Goal: Find specific page/section: Find specific page/section

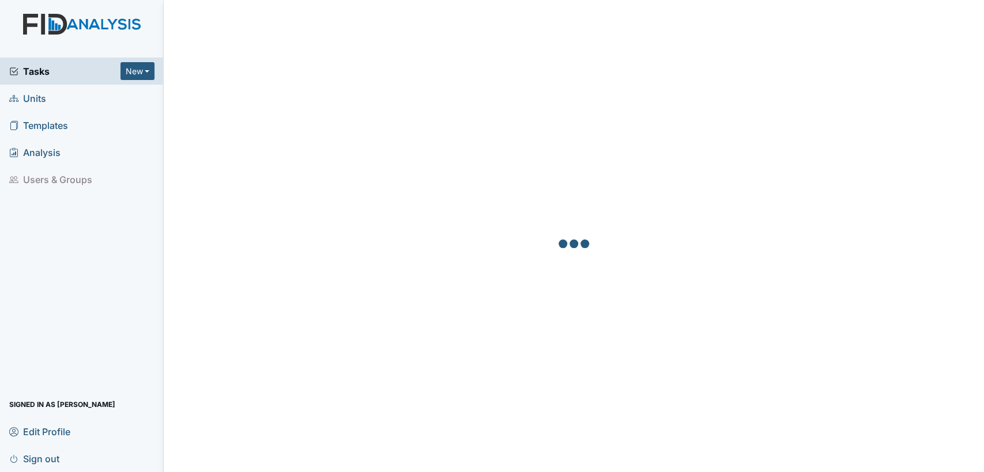
click at [23, 105] on span "Units" at bounding box center [27, 98] width 37 height 18
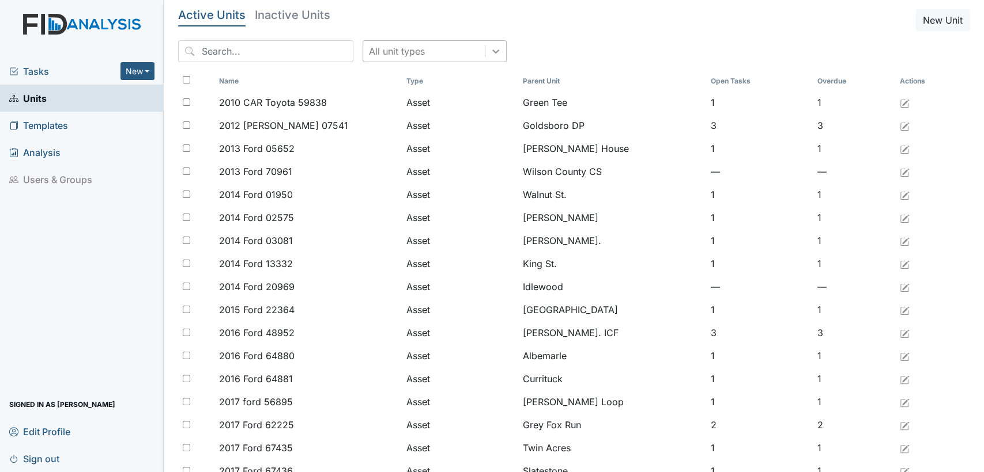
click at [485, 44] on div at bounding box center [495, 51] width 21 height 21
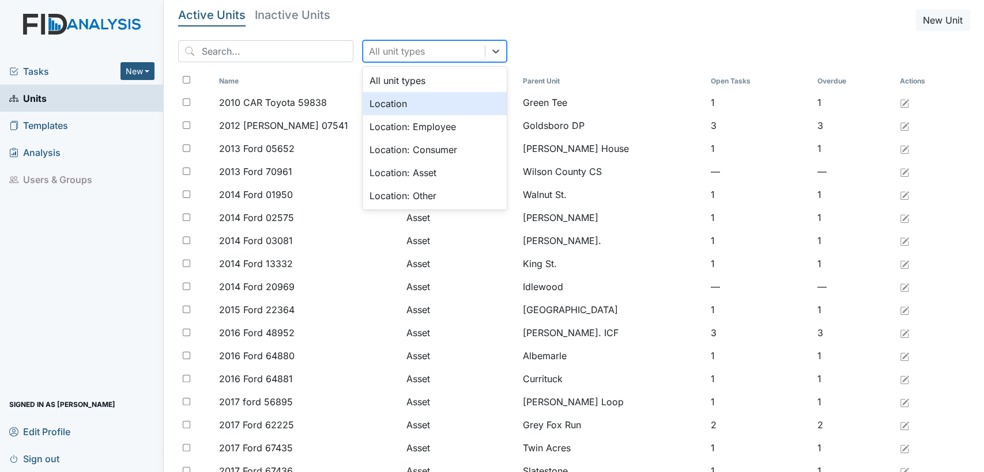
drag, startPoint x: 452, startPoint y: 109, endPoint x: 304, endPoint y: 80, distance: 151.1
click at [451, 109] on div "Location" at bounding box center [434, 103] width 144 height 23
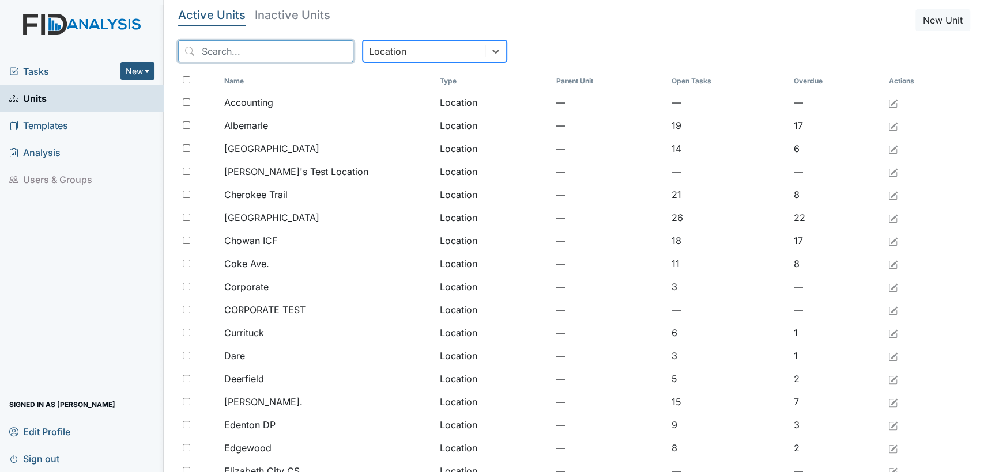
click at [244, 51] on input "search" at bounding box center [265, 51] width 175 height 22
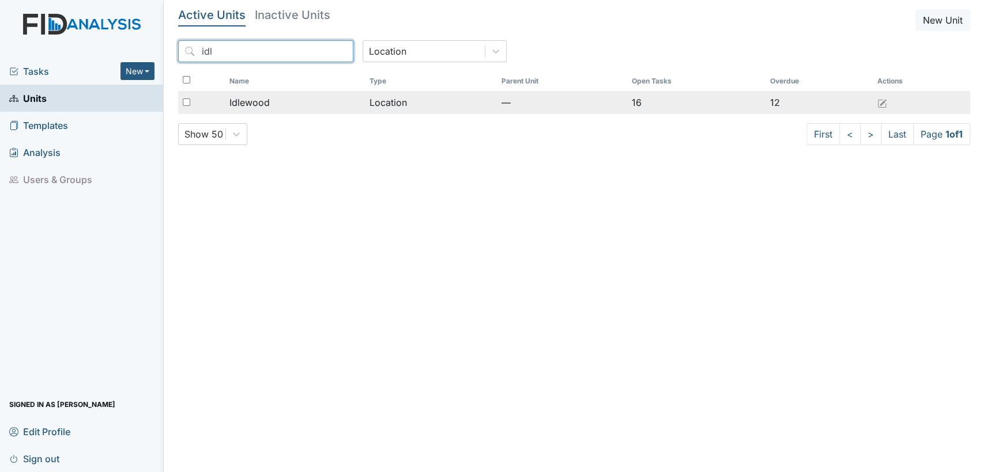
type input "idl"
click at [251, 98] on span "Idlewood" at bounding box center [249, 103] width 40 height 14
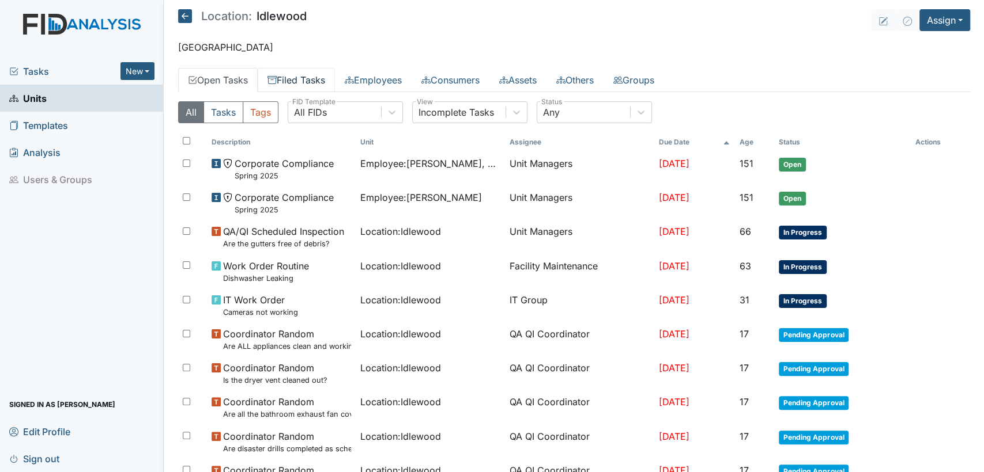
click at [282, 83] on link "Filed Tasks" at bounding box center [296, 80] width 77 height 24
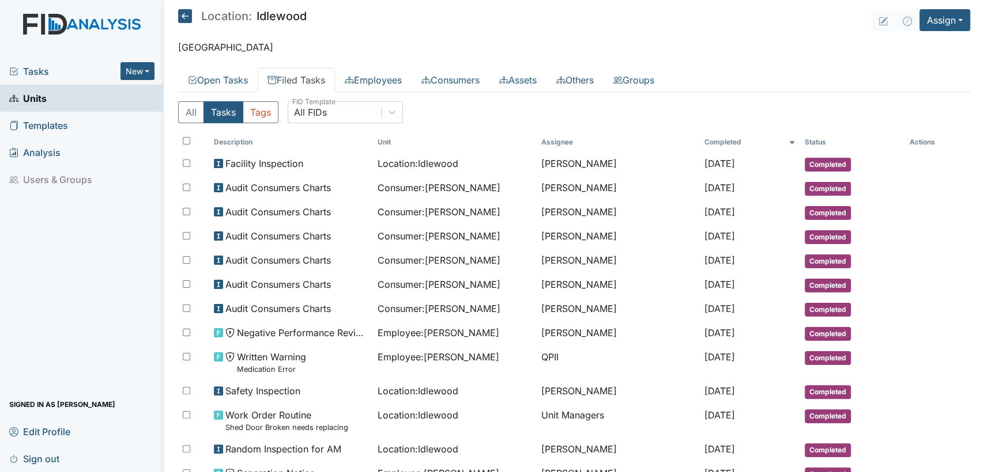
click at [188, 14] on icon at bounding box center [185, 16] width 14 height 14
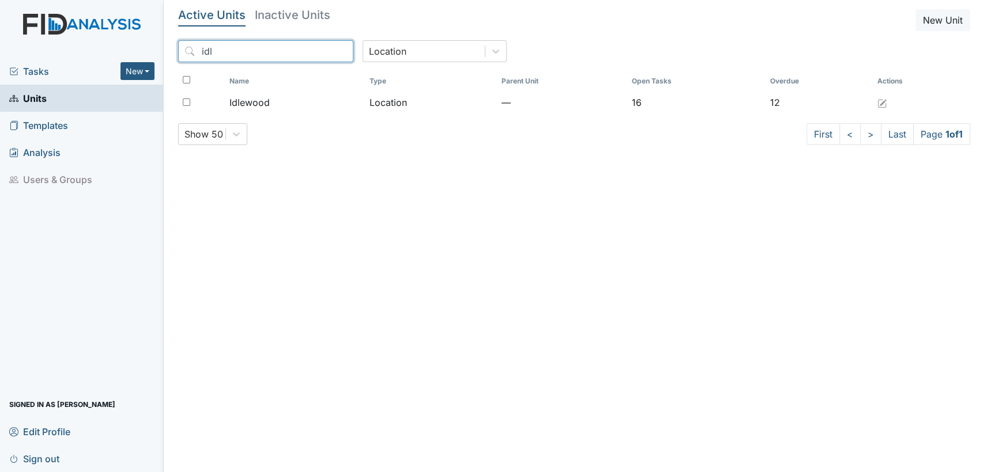
drag, startPoint x: 235, startPoint y: 56, endPoint x: 171, endPoint y: 58, distance: 64.0
click at [171, 58] on main "Active Units Inactive Units New Unit idl Location Name Type Parent Unit Open Ta…" at bounding box center [574, 236] width 820 height 472
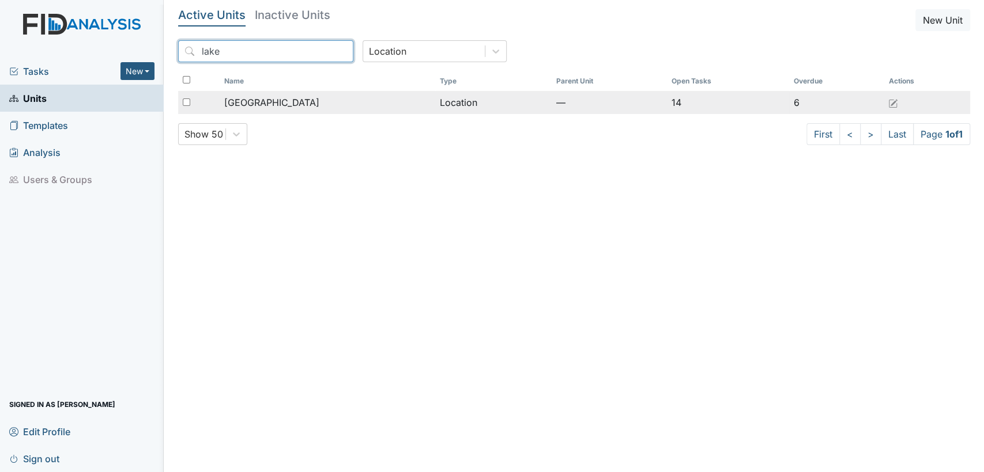
type input "lake"
click at [252, 97] on span "[GEOGRAPHIC_DATA]" at bounding box center [271, 103] width 95 height 14
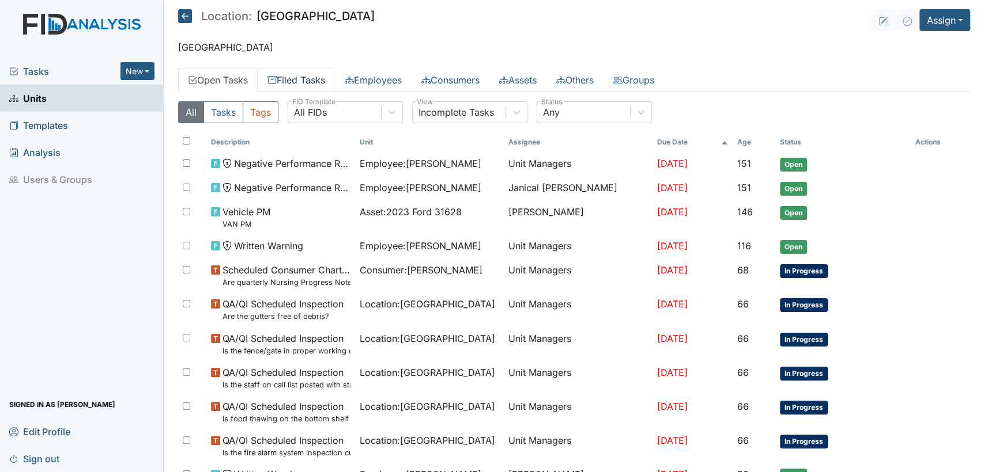
click at [281, 74] on link "Filed Tasks" at bounding box center [296, 80] width 77 height 24
